Goal: Transaction & Acquisition: Purchase product/service

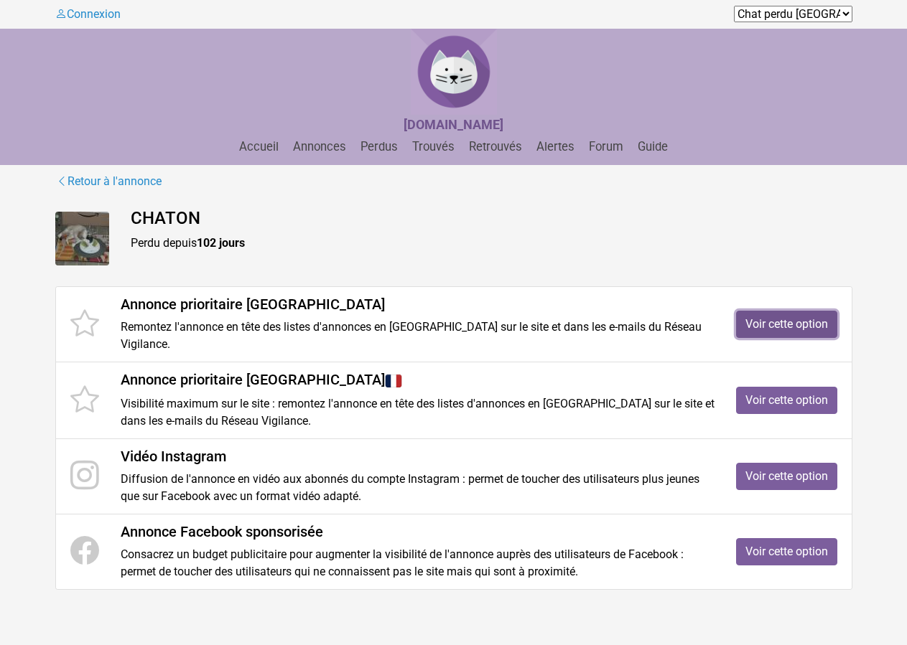
click at [799, 321] on link "Voir cette option" at bounding box center [786, 324] width 101 height 27
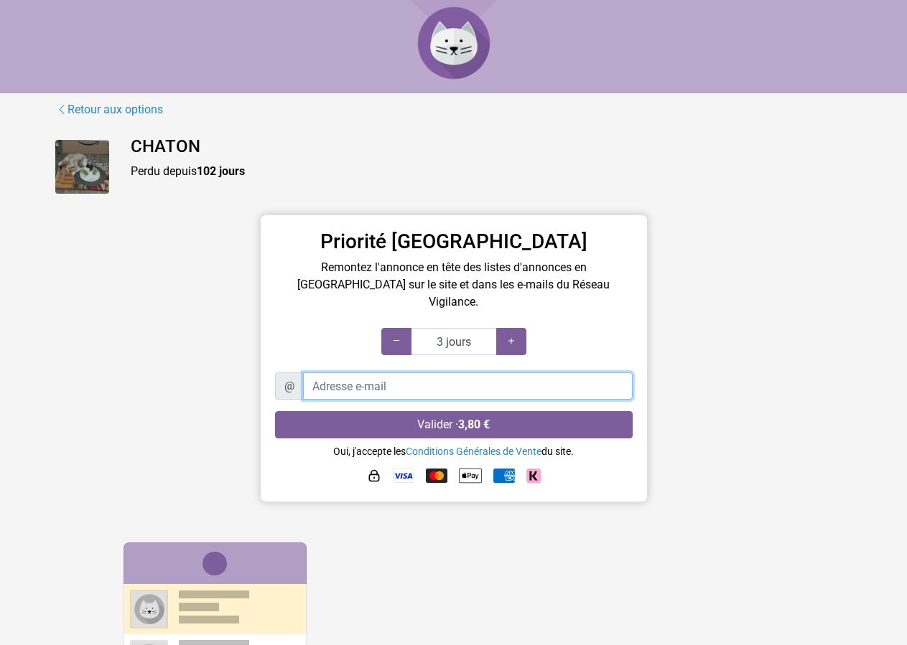
click at [421, 373] on input "Adresse e-mail" at bounding box center [467, 386] width 329 height 27
type input "30 jours"
click at [510, 334] on icon at bounding box center [510, 341] width 11 height 14
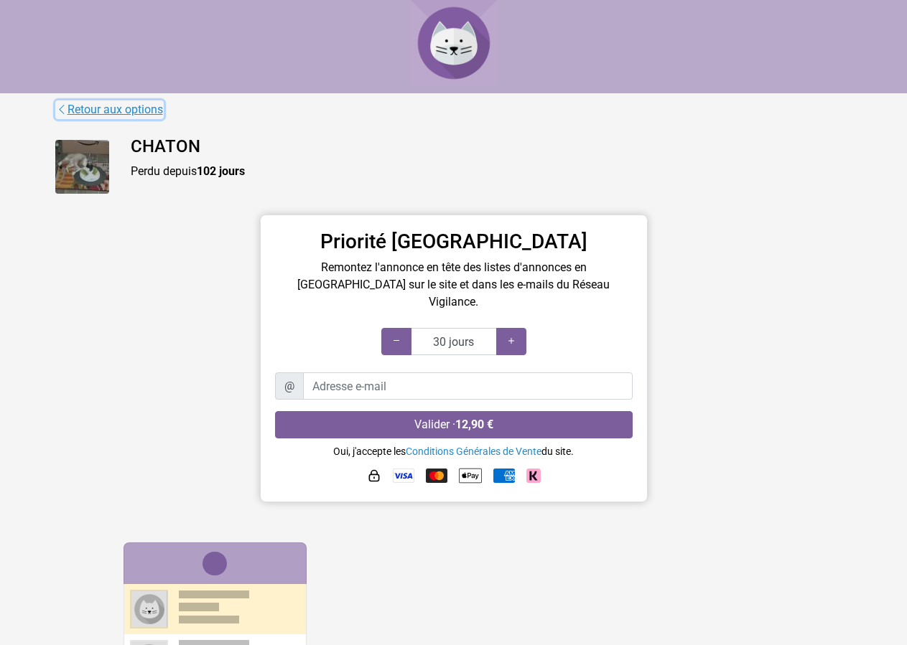
click at [80, 103] on link "Retour aux options" at bounding box center [109, 109] width 108 height 19
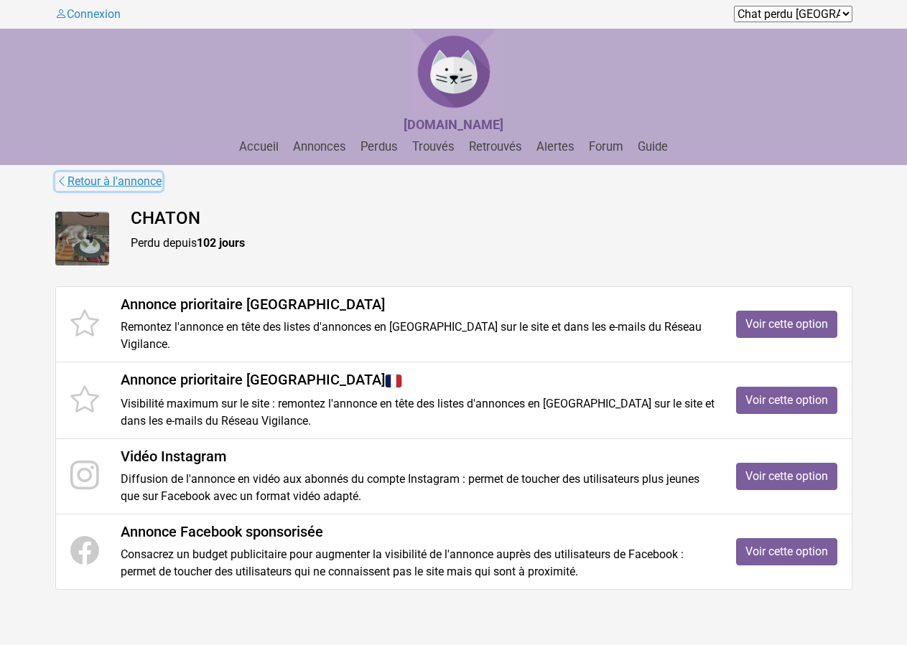
click at [100, 178] on link "Retour à l'annonce" at bounding box center [108, 181] width 107 height 19
